Goal: Check status

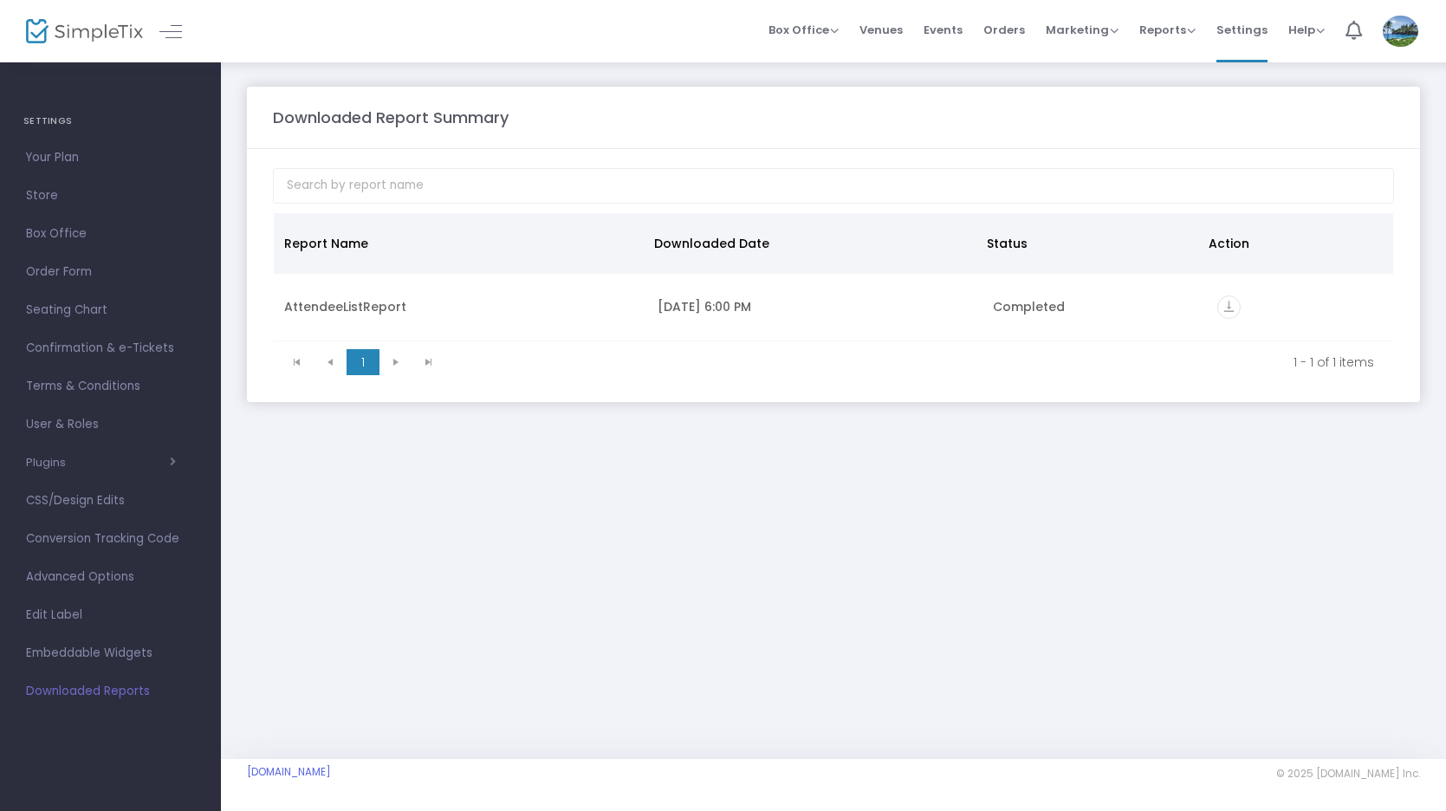
click at [361, 366] on span "1" at bounding box center [363, 362] width 33 height 26
